Goal: Information Seeking & Learning: Learn about a topic

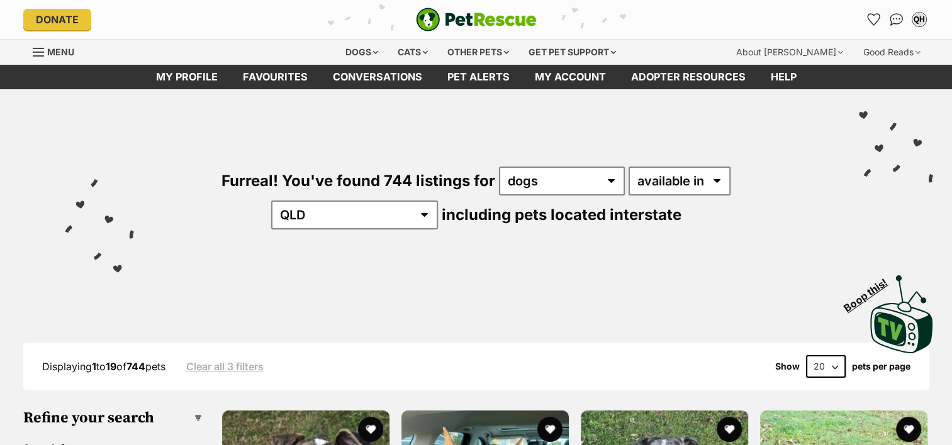
click at [835, 365] on select "20 40 60" at bounding box center [826, 366] width 40 height 23
select select "60"
click at [806, 355] on select "20 40 60" at bounding box center [826, 366] width 40 height 23
